Goal: Task Accomplishment & Management: Use online tool/utility

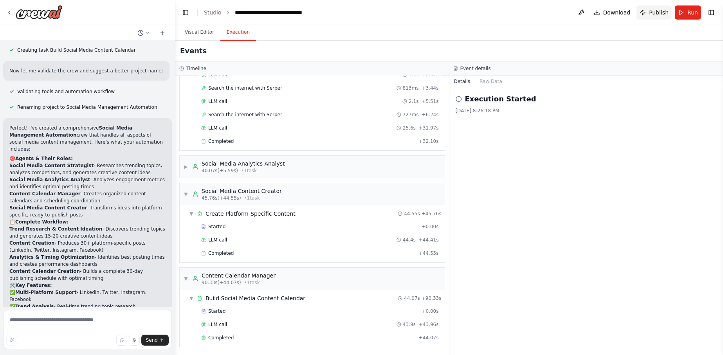
click at [654, 18] on button "Publish" at bounding box center [653, 12] width 35 height 14
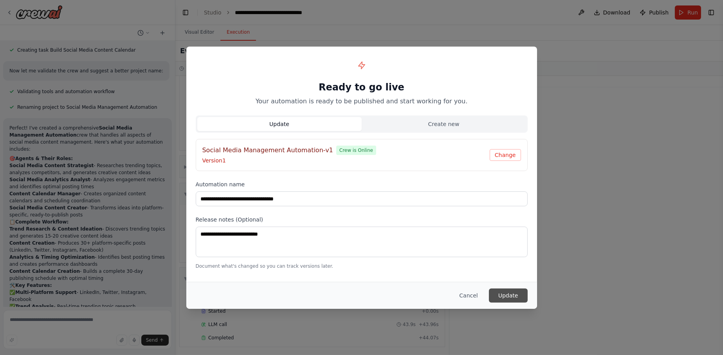
click at [510, 295] on button "Update" at bounding box center [508, 295] width 39 height 14
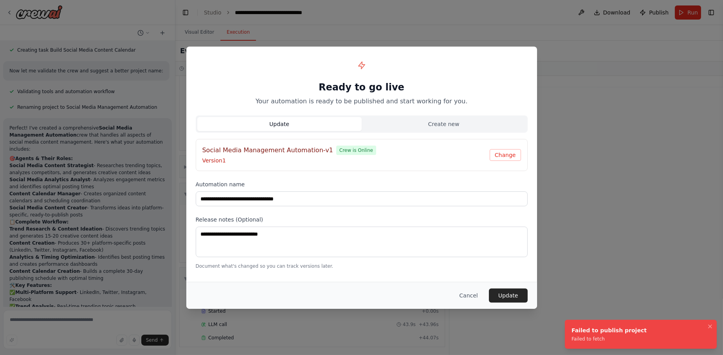
click at [594, 338] on div "Failed to fetch" at bounding box center [608, 339] width 75 height 6
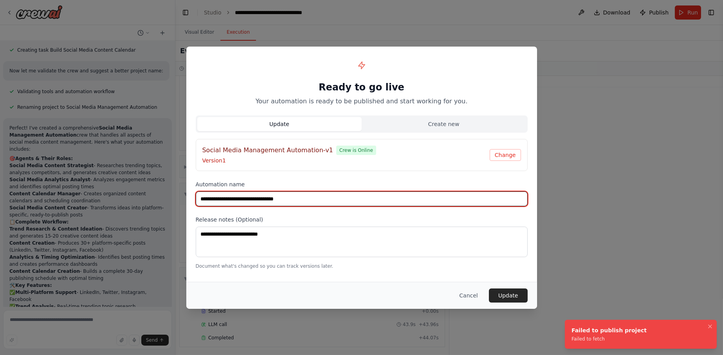
click at [428, 196] on input "**********" at bounding box center [362, 198] width 332 height 15
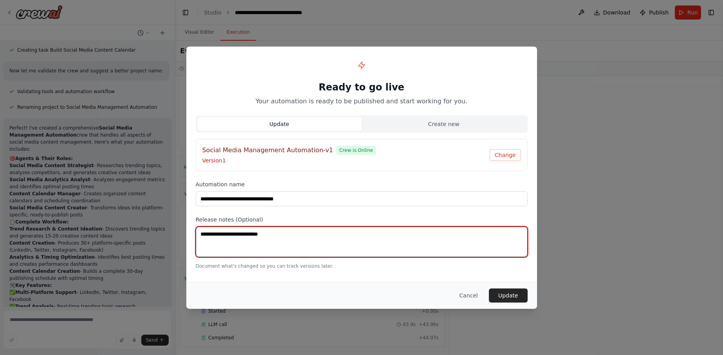
click at [306, 227] on textarea at bounding box center [362, 242] width 332 height 31
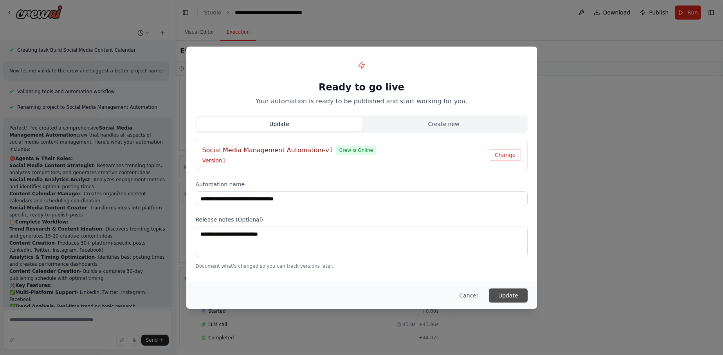
click at [507, 291] on button "Update" at bounding box center [508, 295] width 39 height 14
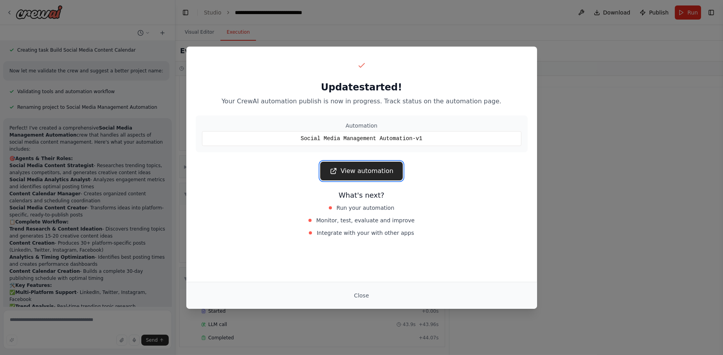
click at [347, 172] on link "View automation" at bounding box center [361, 171] width 83 height 19
click at [376, 170] on link "View automation" at bounding box center [361, 171] width 83 height 19
click at [511, 45] on div "Update started! Your CrewAI automation publish is now in progress. Track status…" at bounding box center [361, 177] width 723 height 355
click at [513, 29] on div "Update started! Your CrewAI automation publish is now in progress. Track status…" at bounding box center [361, 177] width 723 height 355
click at [371, 287] on div "Close" at bounding box center [361, 295] width 351 height 27
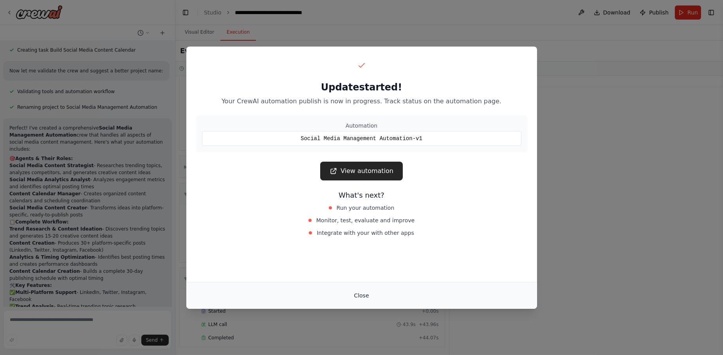
click at [365, 291] on button "Close" at bounding box center [360, 295] width 27 height 14
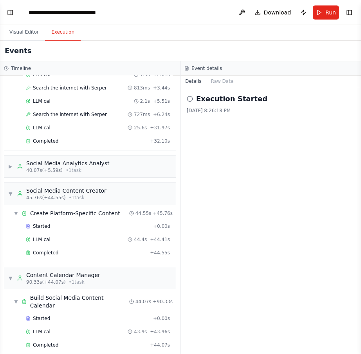
scroll to position [70, 0]
click at [9, 13] on button "Toggle Left Sidebar" at bounding box center [10, 12] width 11 height 11
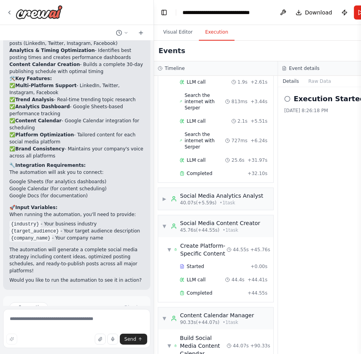
scroll to position [896, 0]
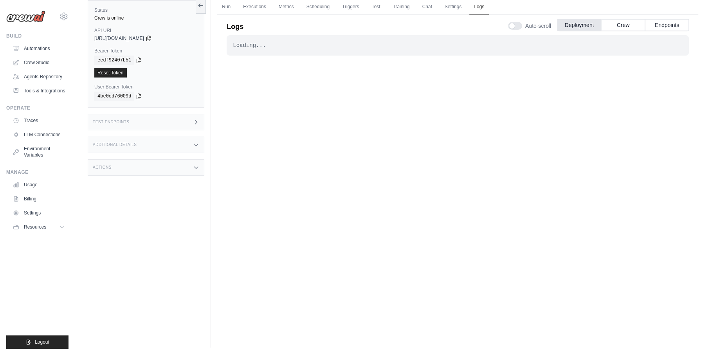
click at [577, 103] on div "Loading... . . . Successful" at bounding box center [458, 171] width 462 height 273
click at [47, 86] on link "Tools & Integrations" at bounding box center [39, 91] width 59 height 13
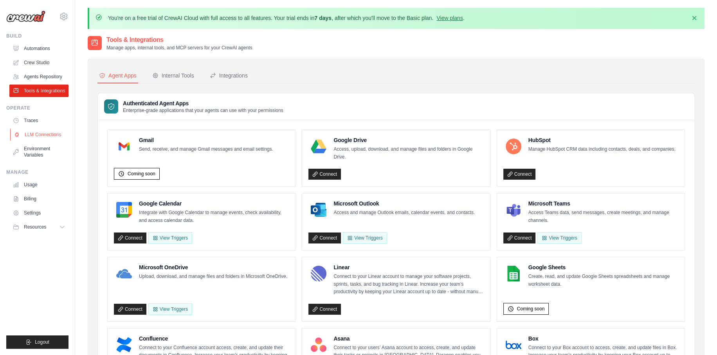
click at [37, 131] on link "LLM Connections" at bounding box center [39, 134] width 59 height 13
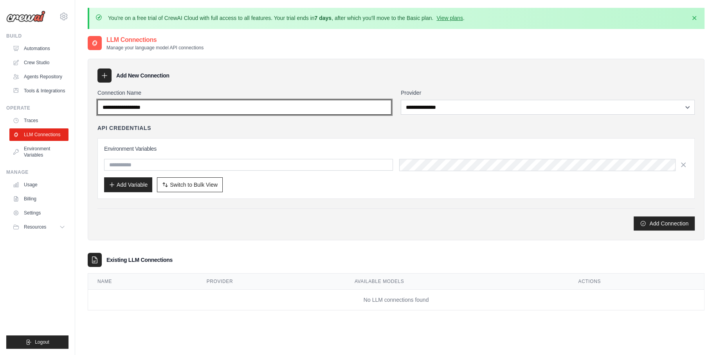
click at [367, 103] on input "Connection Name" at bounding box center [244, 107] width 294 height 15
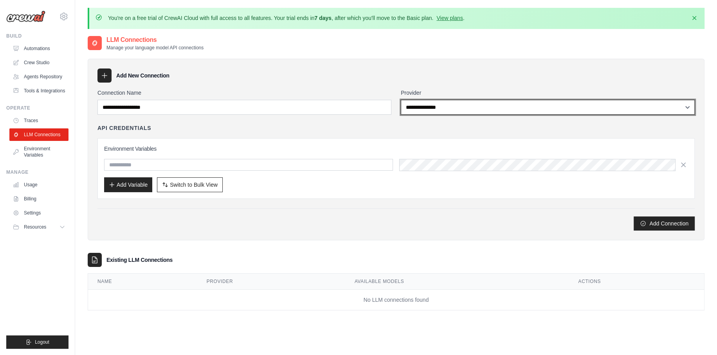
click at [502, 105] on select "**********" at bounding box center [548, 107] width 294 height 15
select select "******"
click at [401, 100] on select "**********" at bounding box center [548, 107] width 294 height 15
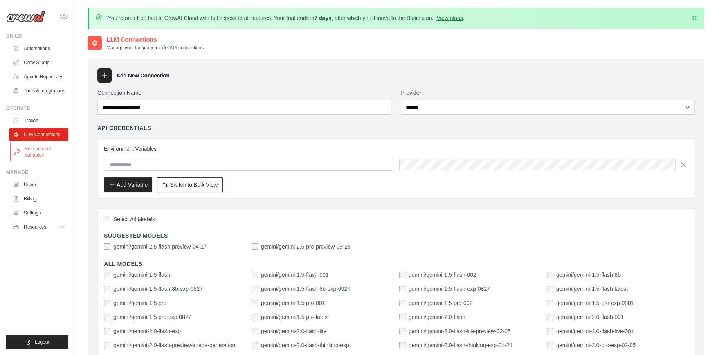
click at [34, 152] on link "Environment Variables" at bounding box center [39, 151] width 59 height 19
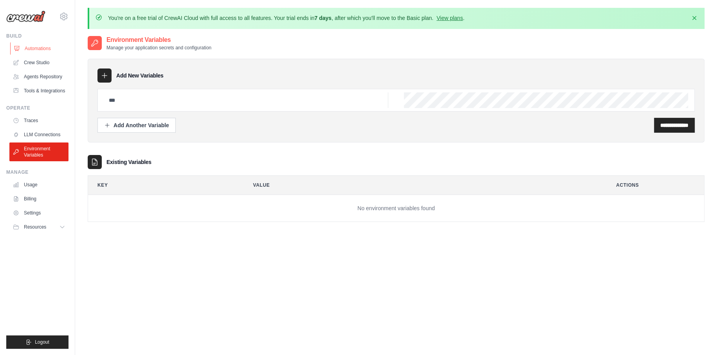
click at [41, 45] on link "Automations" at bounding box center [39, 48] width 59 height 13
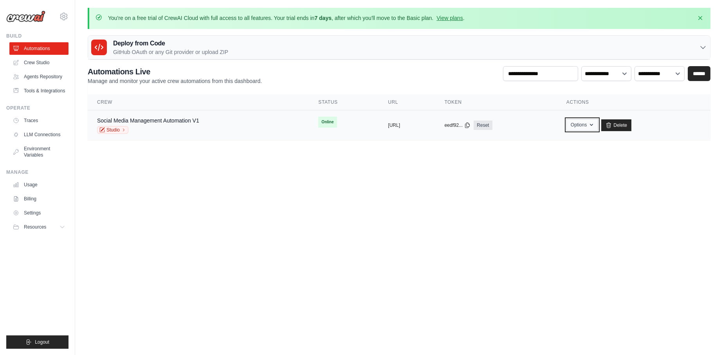
click at [598, 122] on button "Options" at bounding box center [582, 125] width 32 height 12
click at [480, 179] on body "jsjr2409@gmail.com Settings Build Automations" at bounding box center [361, 177] width 723 height 355
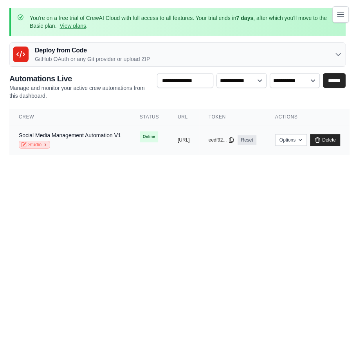
click at [43, 146] on icon at bounding box center [45, 144] width 5 height 5
click at [176, 51] on div "Deploy from Code GitHub OAuth or any Git provider or upload ZIP" at bounding box center [177, 55] width 335 height 24
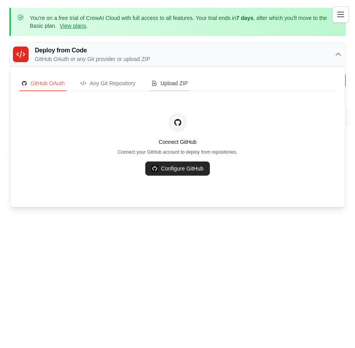
click at [177, 83] on div "Upload ZIP" at bounding box center [169, 83] width 37 height 8
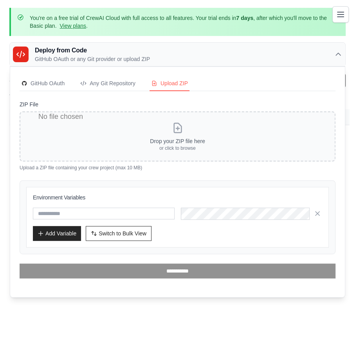
type input "**********"
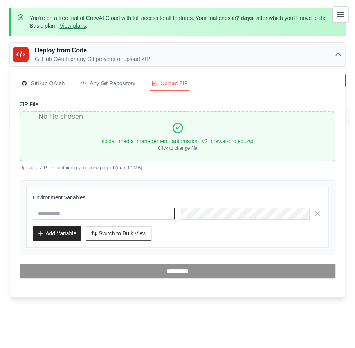
click at [86, 214] on input "text" at bounding box center [104, 214] width 142 height 12
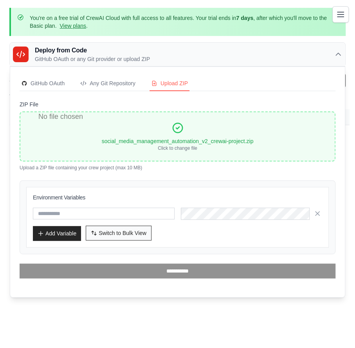
click at [98, 235] on button "Switch to Bulk View Switch to Table View" at bounding box center [119, 233] width 66 height 15
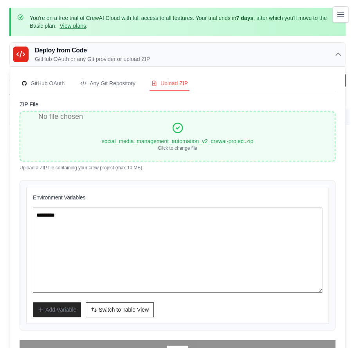
click at [72, 229] on textarea at bounding box center [177, 250] width 289 height 85
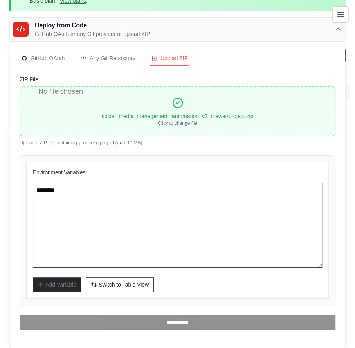
scroll to position [25, 0]
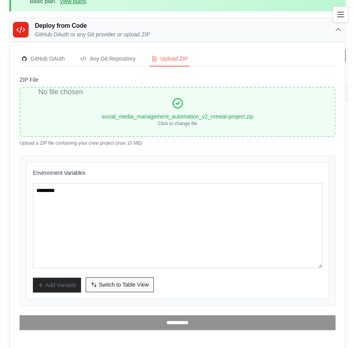
click at [101, 285] on span "Switch to Table View" at bounding box center [124, 285] width 50 height 8
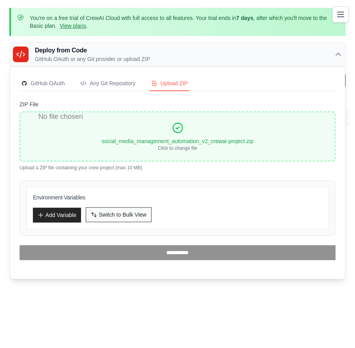
scroll to position [6, 0]
click at [64, 210] on button "Add Variable" at bounding box center [57, 214] width 48 height 15
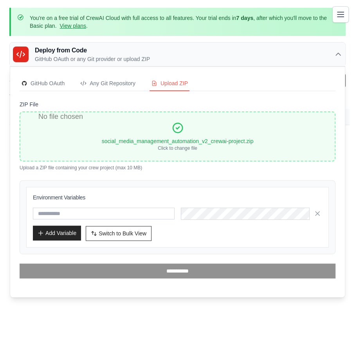
click at [64, 210] on input "text" at bounding box center [104, 214] width 142 height 12
click at [77, 208] on input "text" at bounding box center [104, 214] width 142 height 12
type input "**********"
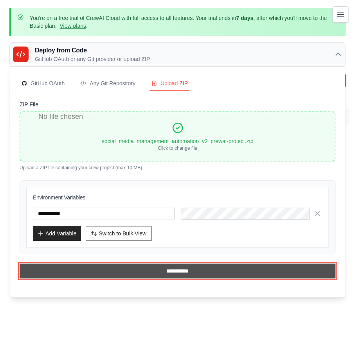
click at [209, 267] on input "**********" at bounding box center [178, 271] width 316 height 15
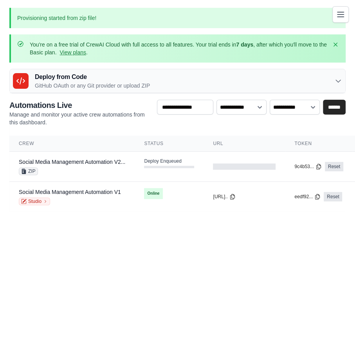
scroll to position [0, 0]
click at [176, 160] on div "Deploy Started" at bounding box center [169, 163] width 50 height 10
click at [176, 162] on div "Deploy Started" at bounding box center [169, 163] width 50 height 10
click at [152, 195] on span "Online" at bounding box center [153, 193] width 18 height 11
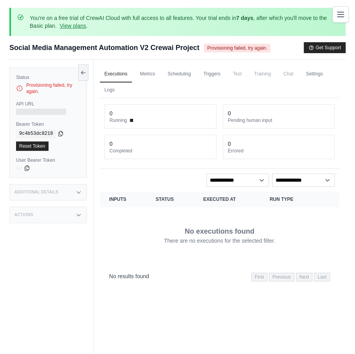
click at [243, 48] on span "Provisioning failed, try again." at bounding box center [237, 48] width 66 height 9
click at [50, 110] on div at bounding box center [41, 112] width 50 height 6
click at [258, 46] on span "Provisioning failed, try again." at bounding box center [237, 48] width 66 height 9
drag, startPoint x: 137, startPoint y: 51, endPoint x: 239, endPoint y: 58, distance: 102.3
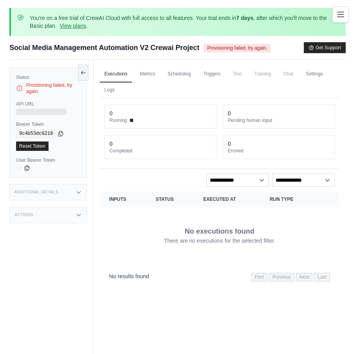
click at [239, 58] on div "Submit a support request Describe your issue or question * Please be specific a…" at bounding box center [177, 51] width 336 height 18
click at [231, 125] on div "0 Pending human input" at bounding box center [278, 116] width 111 height 23
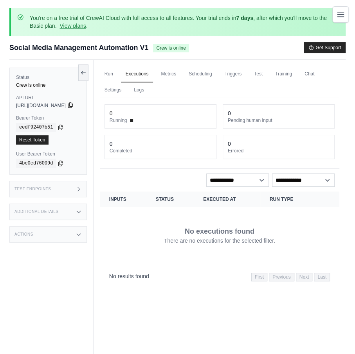
click at [74, 105] on icon at bounding box center [70, 105] width 6 height 6
click at [39, 81] on div "Status Crew is online" at bounding box center [48, 81] width 64 height 14
click at [59, 124] on icon at bounding box center [61, 127] width 6 height 6
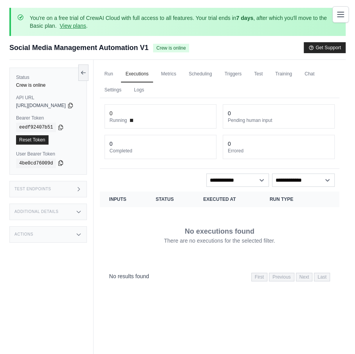
click at [58, 163] on icon at bounding box center [61, 163] width 6 height 6
click at [181, 74] on link "Metrics" at bounding box center [168, 74] width 25 height 16
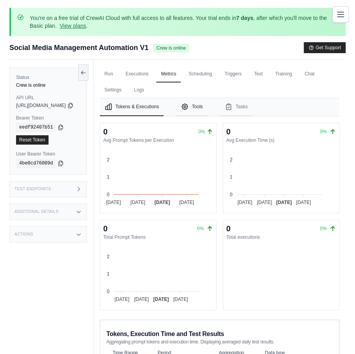
click at [204, 106] on button "Tools" at bounding box center [191, 107] width 31 height 18
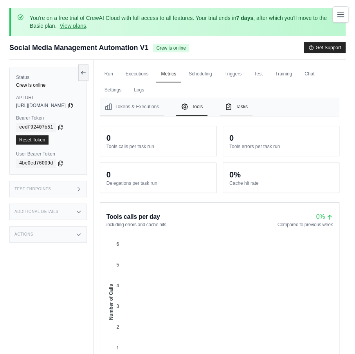
click at [248, 108] on button "Tasks" at bounding box center [236, 107] width 32 height 18
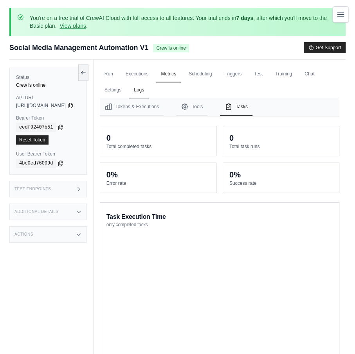
click at [149, 92] on link "Logs" at bounding box center [139, 90] width 20 height 16
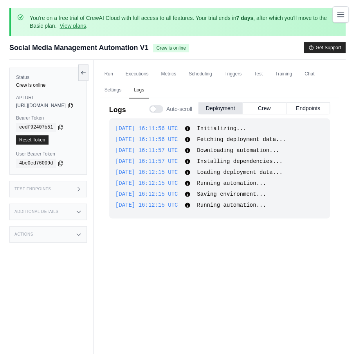
click at [157, 106] on div at bounding box center [156, 109] width 14 height 8
click at [266, 108] on button "Crew" at bounding box center [264, 108] width 44 height 12
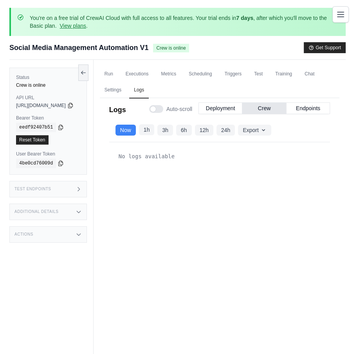
click at [155, 130] on button "1h" at bounding box center [147, 129] width 16 height 11
click at [173, 130] on button "3h" at bounding box center [165, 129] width 16 height 11
click at [262, 129] on button "Export" at bounding box center [254, 129] width 33 height 11
click at [298, 111] on button "Endpoints" at bounding box center [308, 108] width 44 height 12
click at [218, 104] on button "Deployment" at bounding box center [220, 108] width 44 height 12
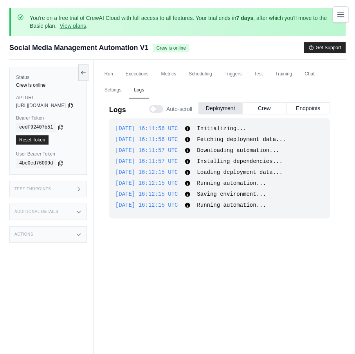
drag, startPoint x: 147, startPoint y: 105, endPoint x: 153, endPoint y: 109, distance: 6.5
click at [153, 109] on div "Logs Auto-scroll Deployment Crew Endpoints" at bounding box center [219, 108] width 221 height 22
click at [153, 109] on div at bounding box center [156, 109] width 14 height 8
click at [219, 178] on div "[DATE] 16:11:56 UTC Initializing... Show more Show less [DATE] 16:11:56 UTC Fet…" at bounding box center [219, 169] width 221 height 100
click at [73, 189] on div "Test Endpoints" at bounding box center [47, 189] width 77 height 16
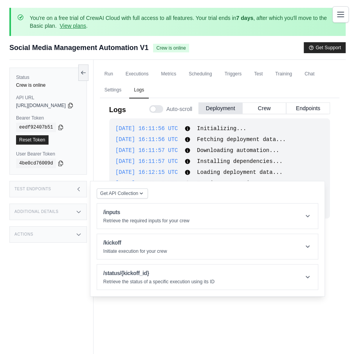
click at [79, 207] on div "Additional Details" at bounding box center [47, 212] width 77 height 16
click at [85, 284] on div "Actions" at bounding box center [47, 292] width 77 height 16
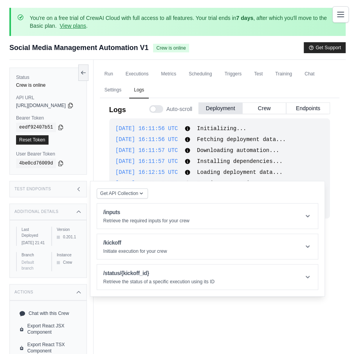
click at [173, 51] on span "Crew is online" at bounding box center [171, 48] width 36 height 9
click at [219, 48] on div "Social Media Management Automation V1 Crew is online Get Support" at bounding box center [177, 47] width 336 height 11
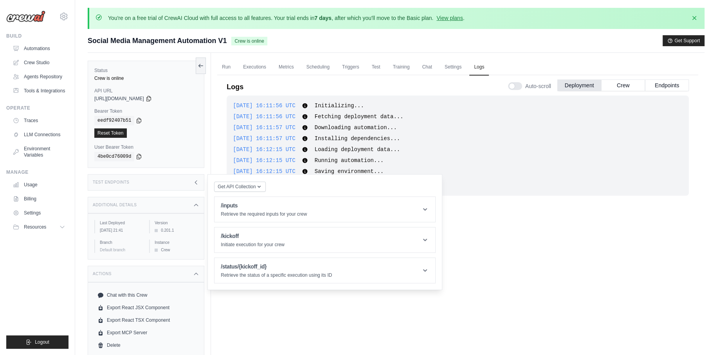
click at [354, 104] on div "[DATE] 16:11:56 UTC Initializing... Show more Show less" at bounding box center [458, 106] width 450 height 8
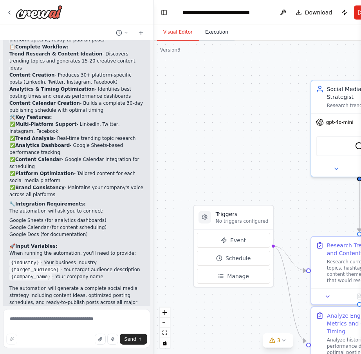
scroll to position [833, 0]
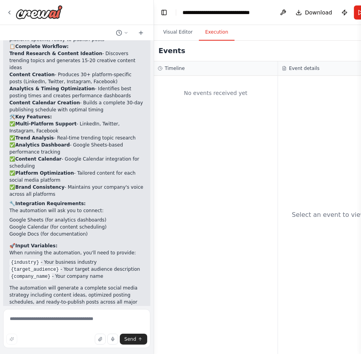
click at [220, 34] on button "Execution" at bounding box center [217, 32] width 36 height 16
click at [286, 15] on button at bounding box center [283, 12] width 13 height 14
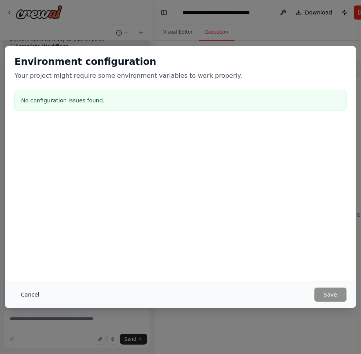
click at [36, 294] on button "Cancel" at bounding box center [29, 295] width 31 height 14
